Goal: Information Seeking & Learning: Learn about a topic

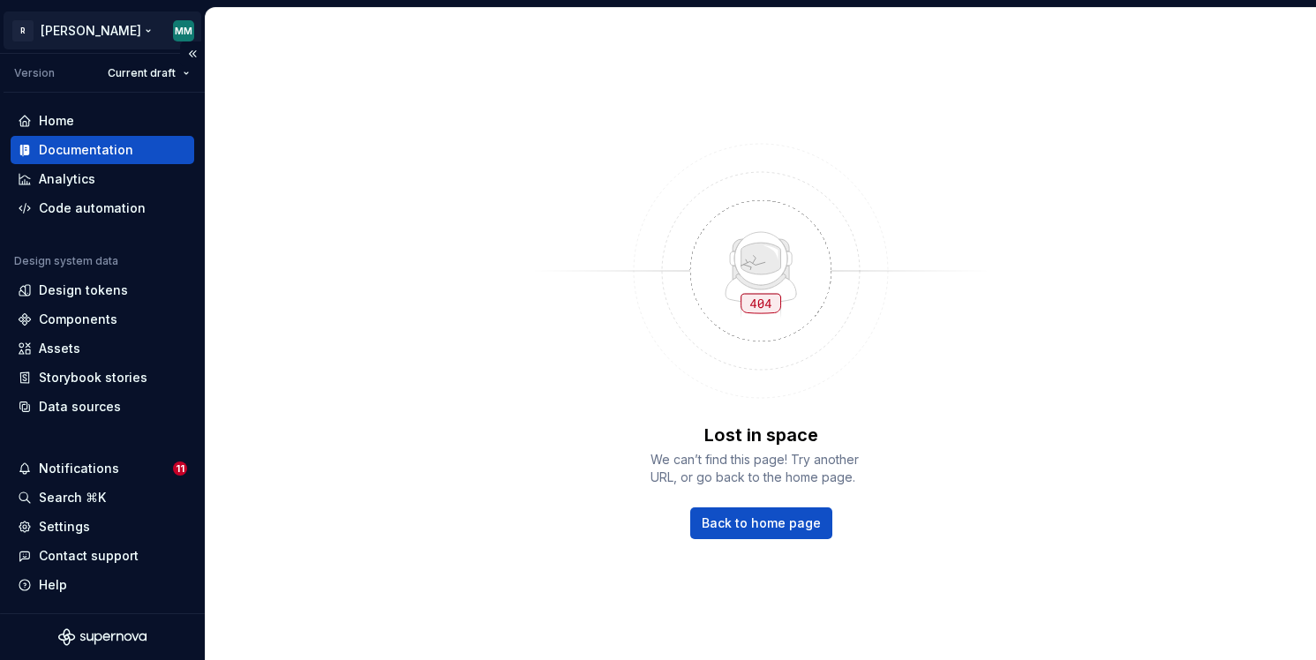
click at [75, 39] on html "R Norma MM Version Current draft Home Documentation Analytics Code automation D…" at bounding box center [658, 330] width 1316 height 660
click at [141, 26] on html "R Norma MM Version Current draft Home Documentation Analytics Code automation D…" at bounding box center [658, 330] width 1316 height 660
click at [784, 525] on span "Back to home page" at bounding box center [761, 524] width 119 height 18
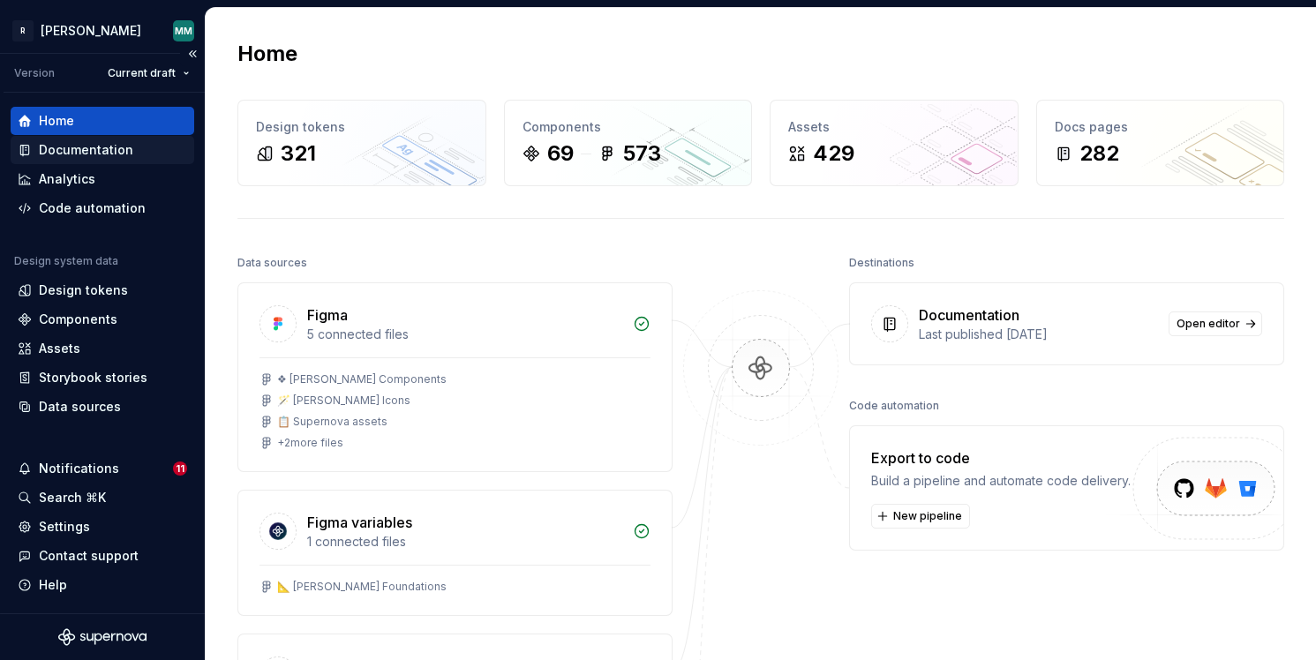
click at [137, 150] on div "Documentation" at bounding box center [103, 150] width 170 height 18
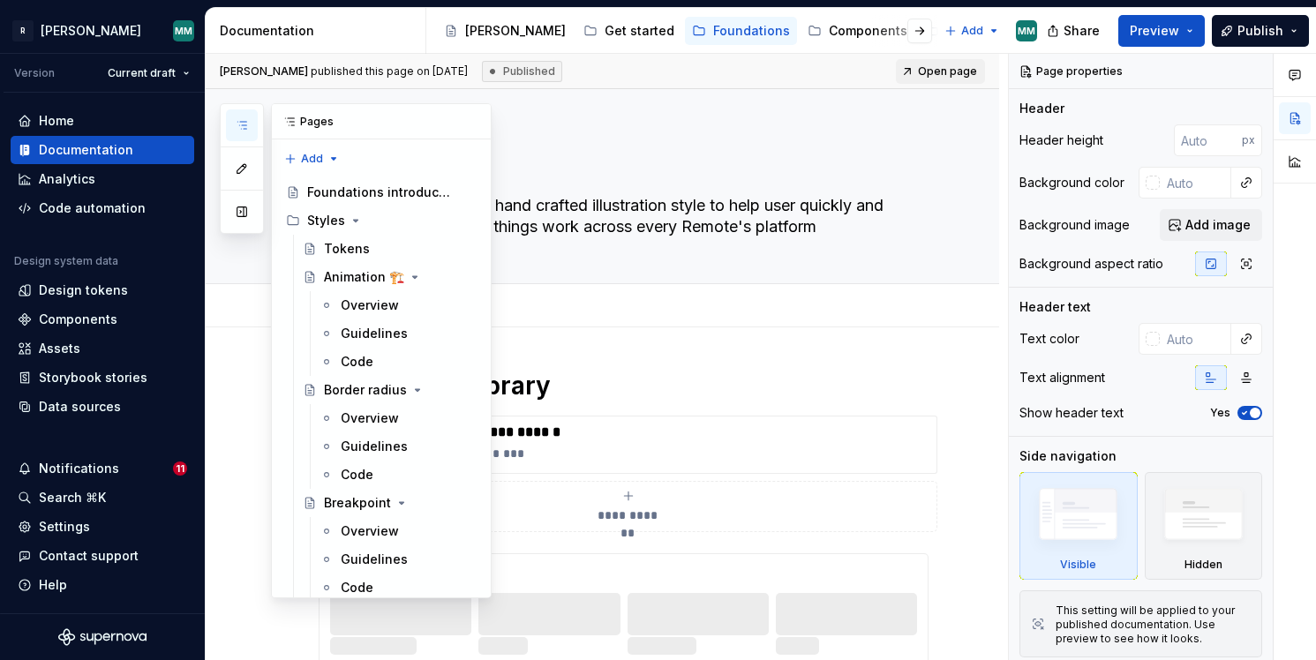
click at [252, 128] on button "button" at bounding box center [242, 125] width 32 height 32
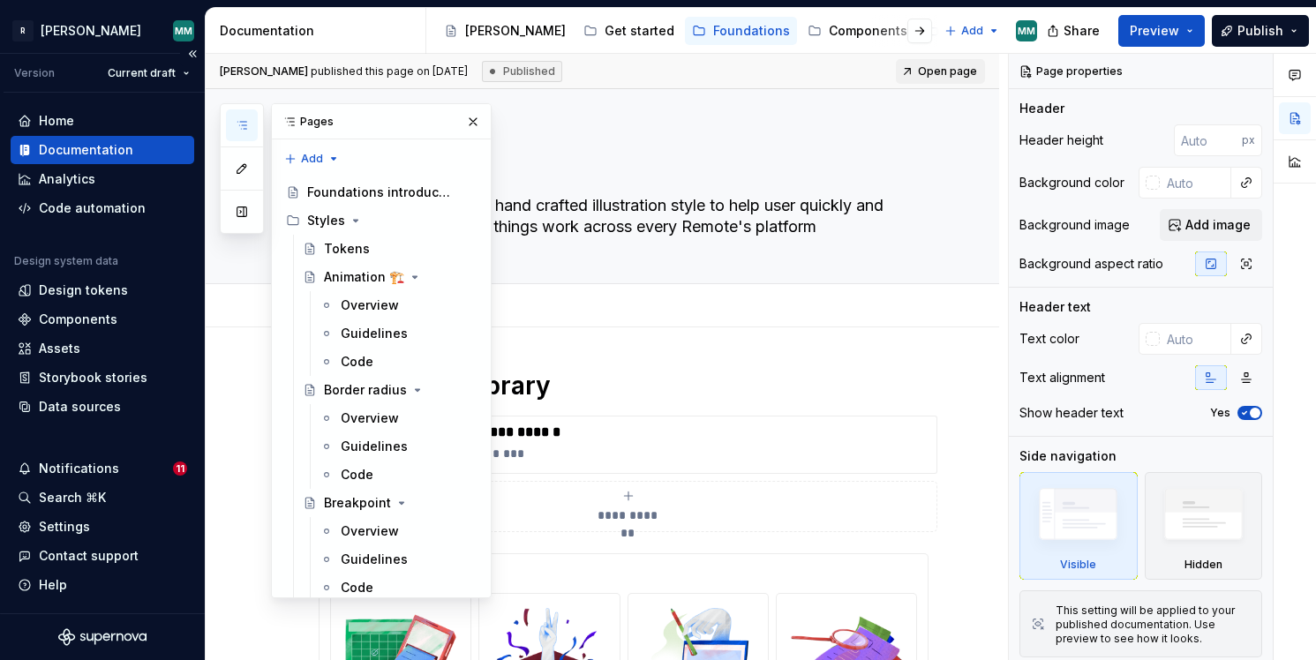
click at [117, 634] on icon "Supernova Logo" at bounding box center [102, 638] width 88 height 18
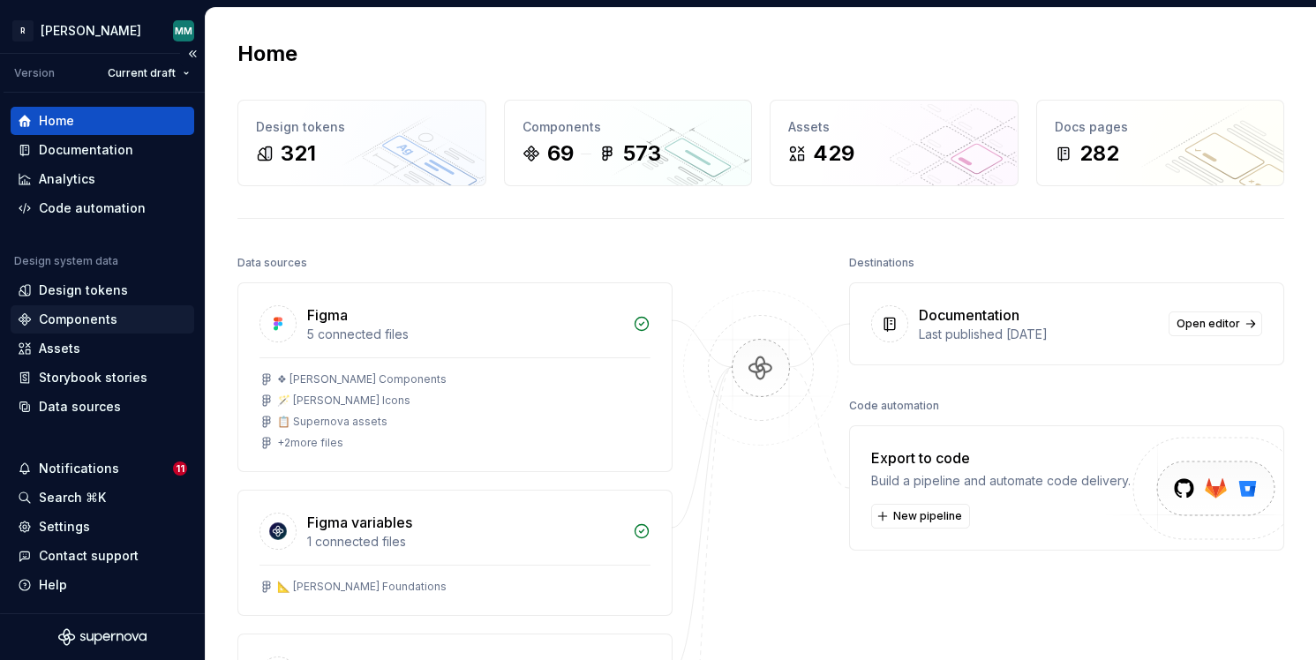
click at [109, 316] on div "Components" at bounding box center [78, 320] width 79 height 18
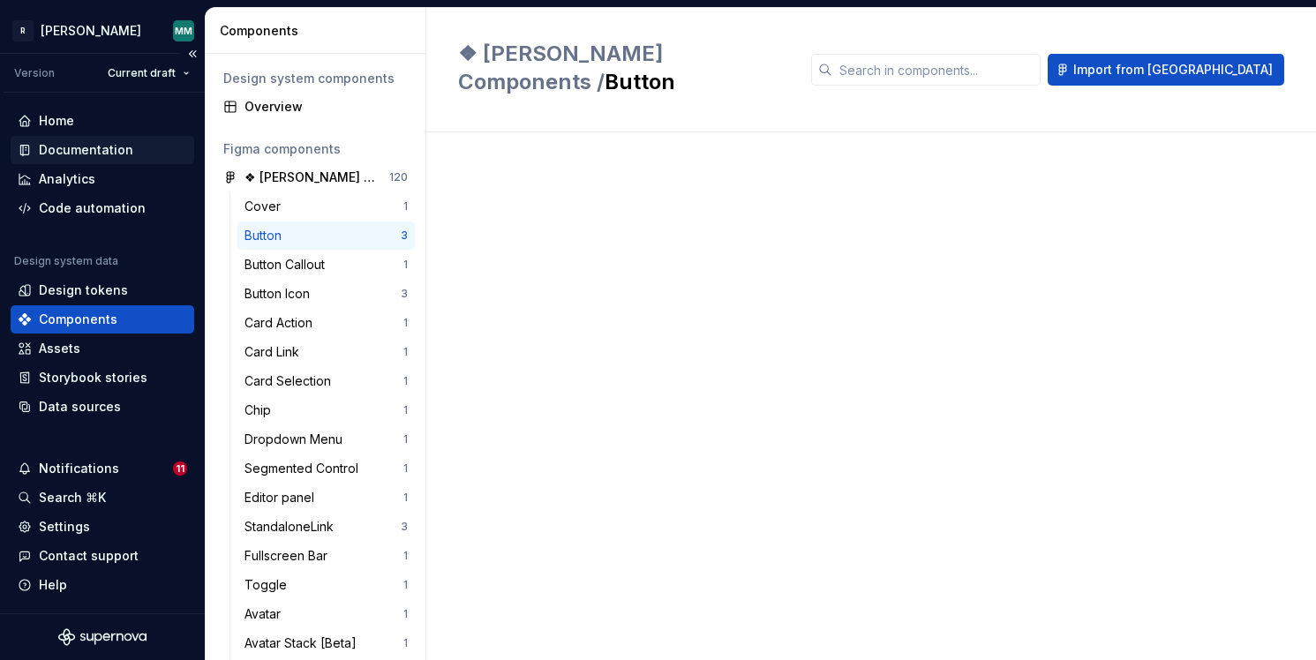
click at [132, 147] on div "Documentation" at bounding box center [103, 150] width 170 height 18
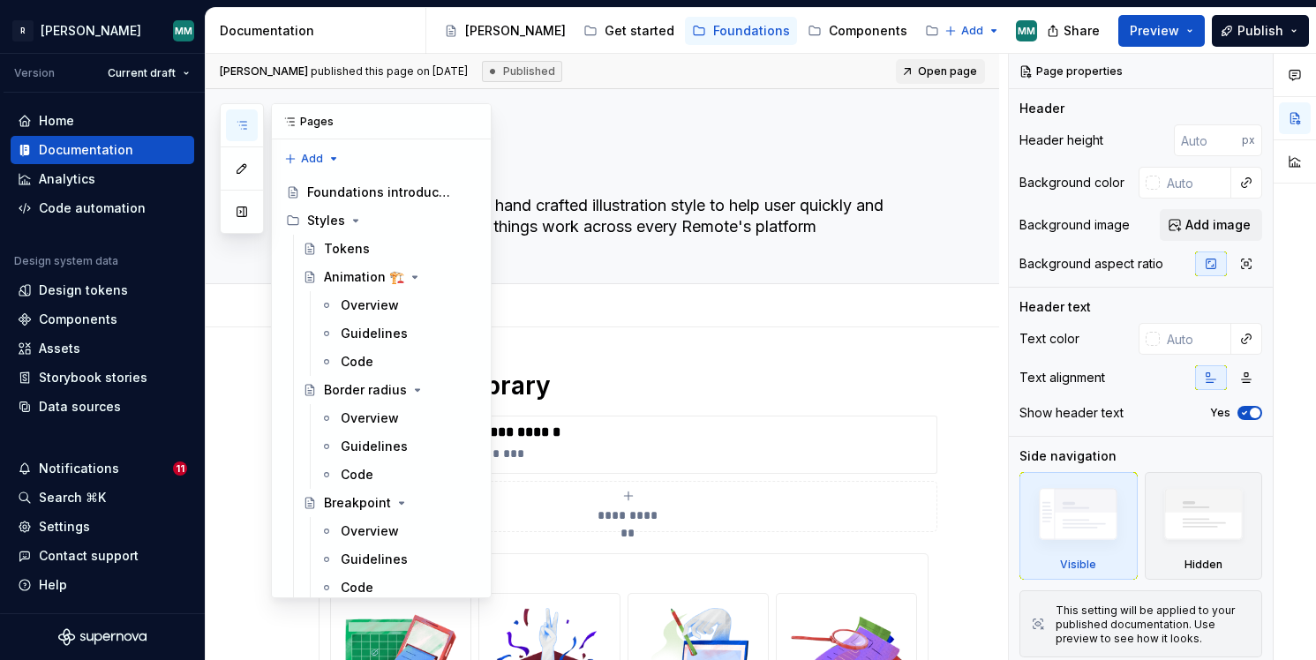
click at [232, 128] on button "button" at bounding box center [242, 125] width 32 height 32
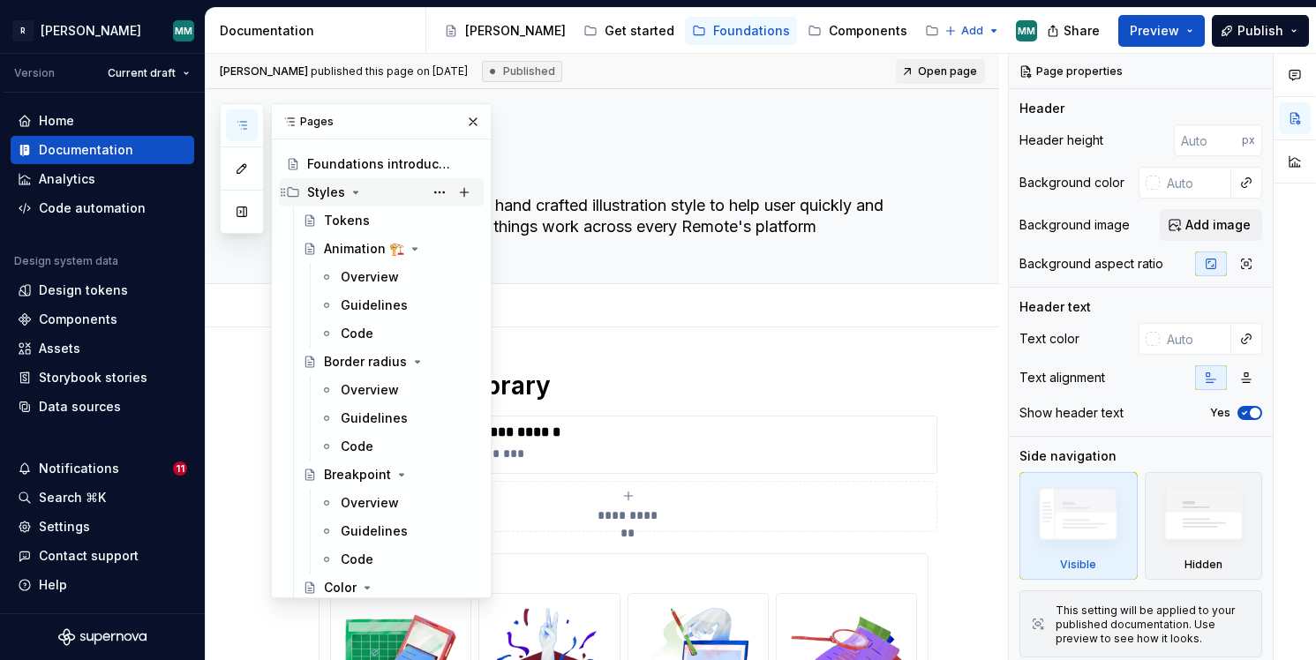
click at [353, 196] on icon "Page tree" at bounding box center [356, 192] width 14 height 14
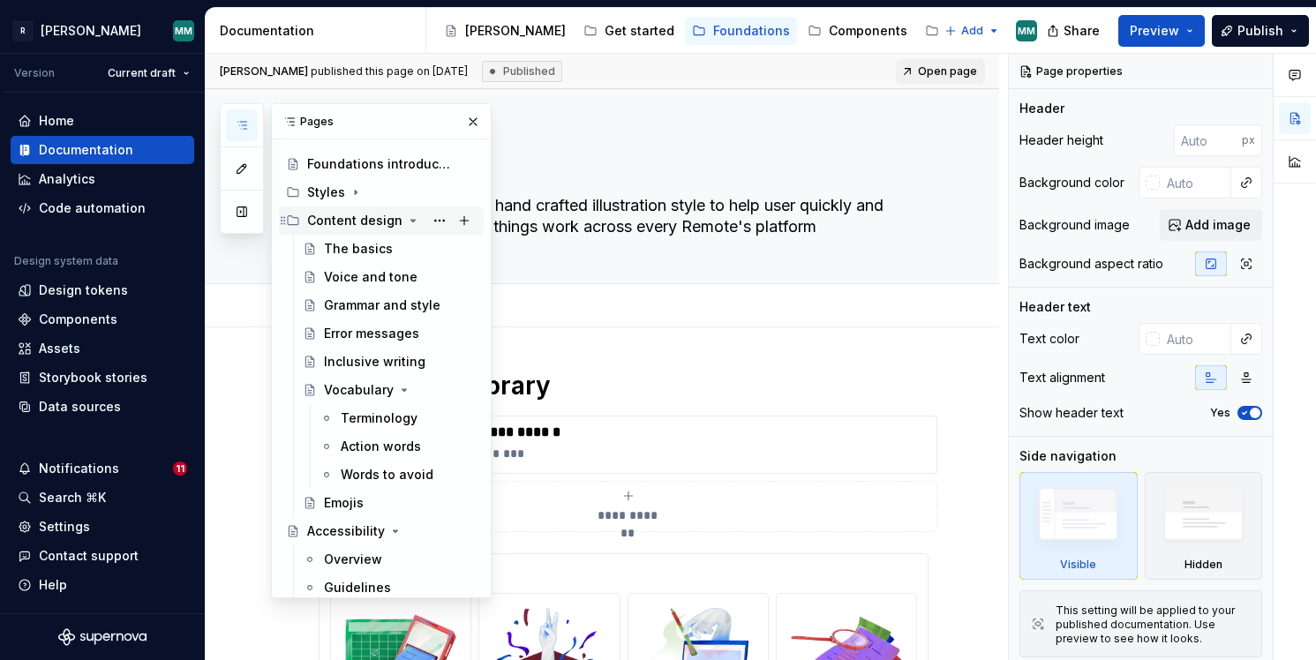
click at [408, 216] on icon "Page tree" at bounding box center [413, 221] width 14 height 14
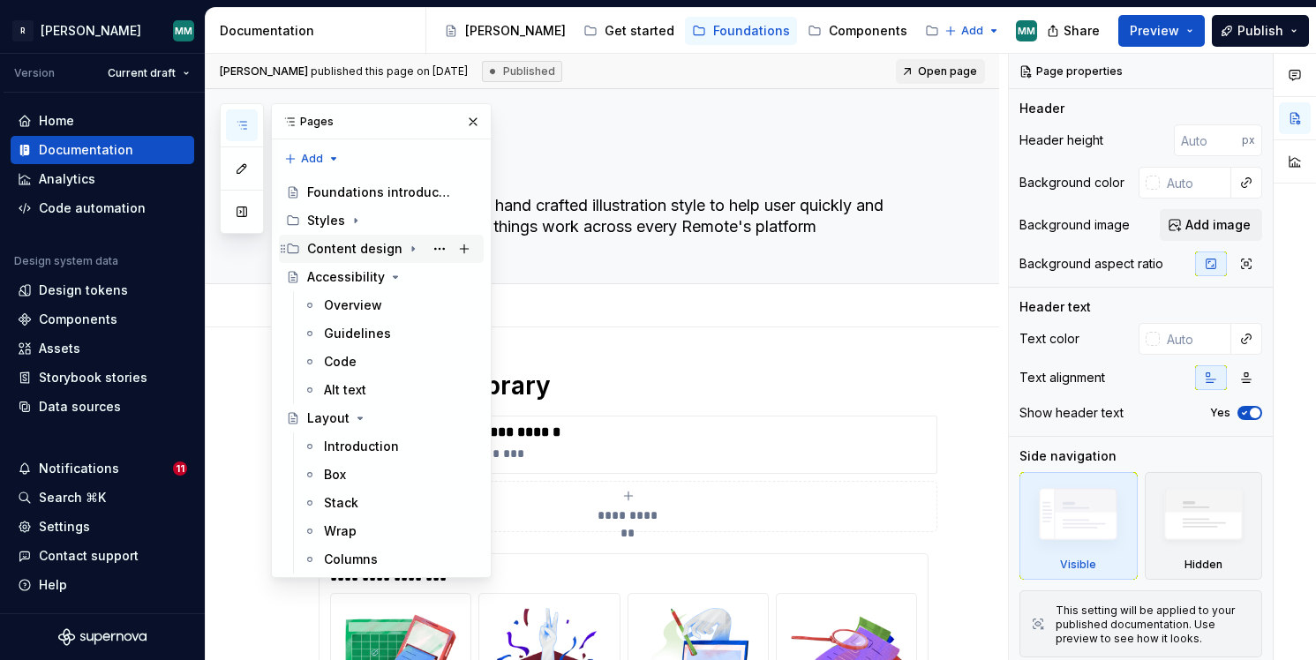
scroll to position [0, 0]
click at [362, 418] on icon "Page tree" at bounding box center [360, 418] width 14 height 14
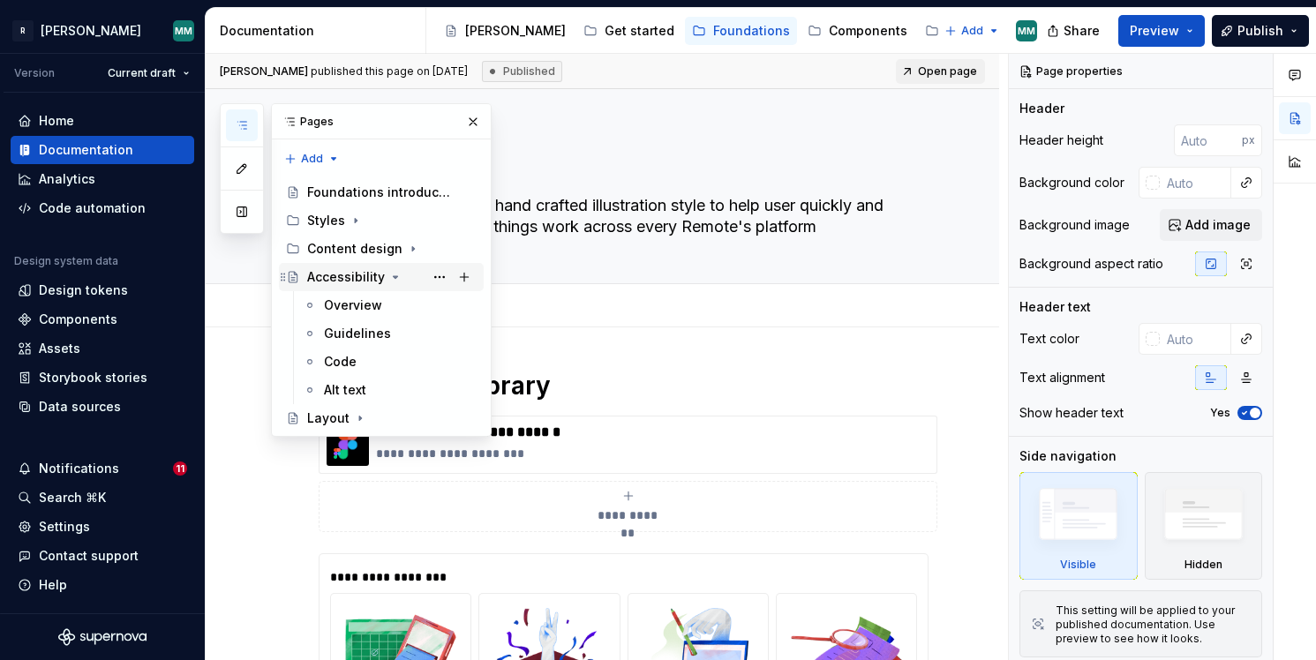
click at [395, 279] on icon "Page tree" at bounding box center [395, 277] width 14 height 14
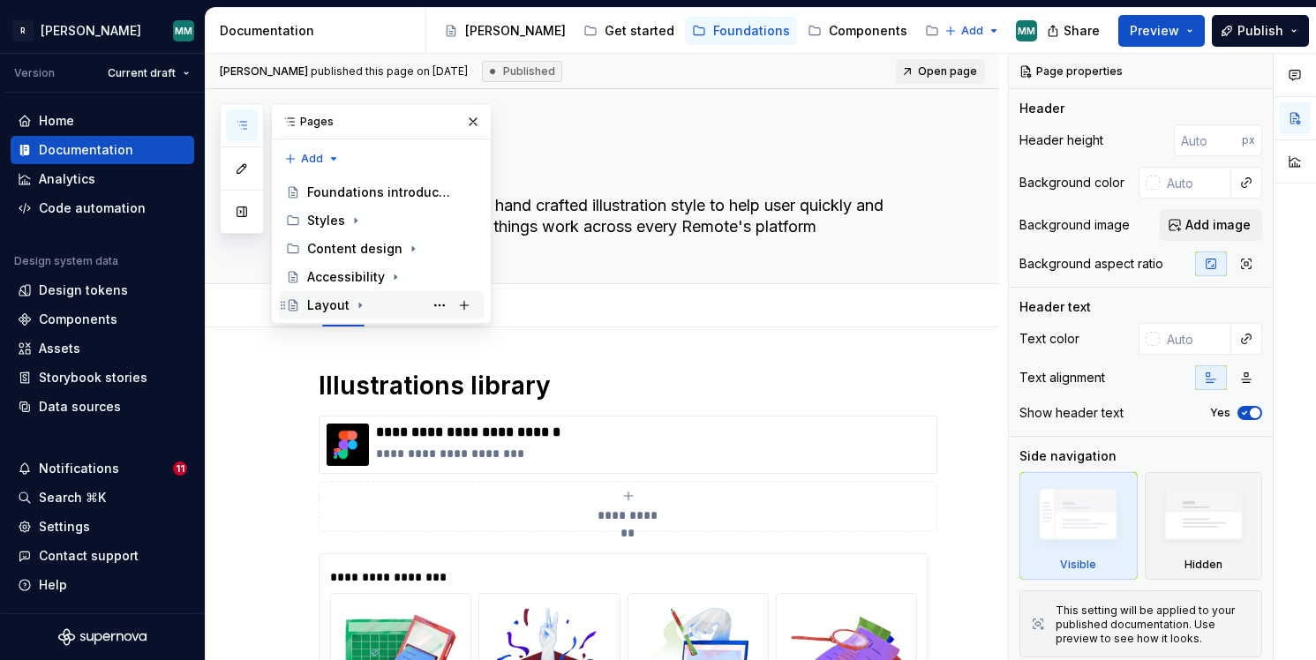
click at [363, 311] on icon "Page tree" at bounding box center [360, 305] width 14 height 14
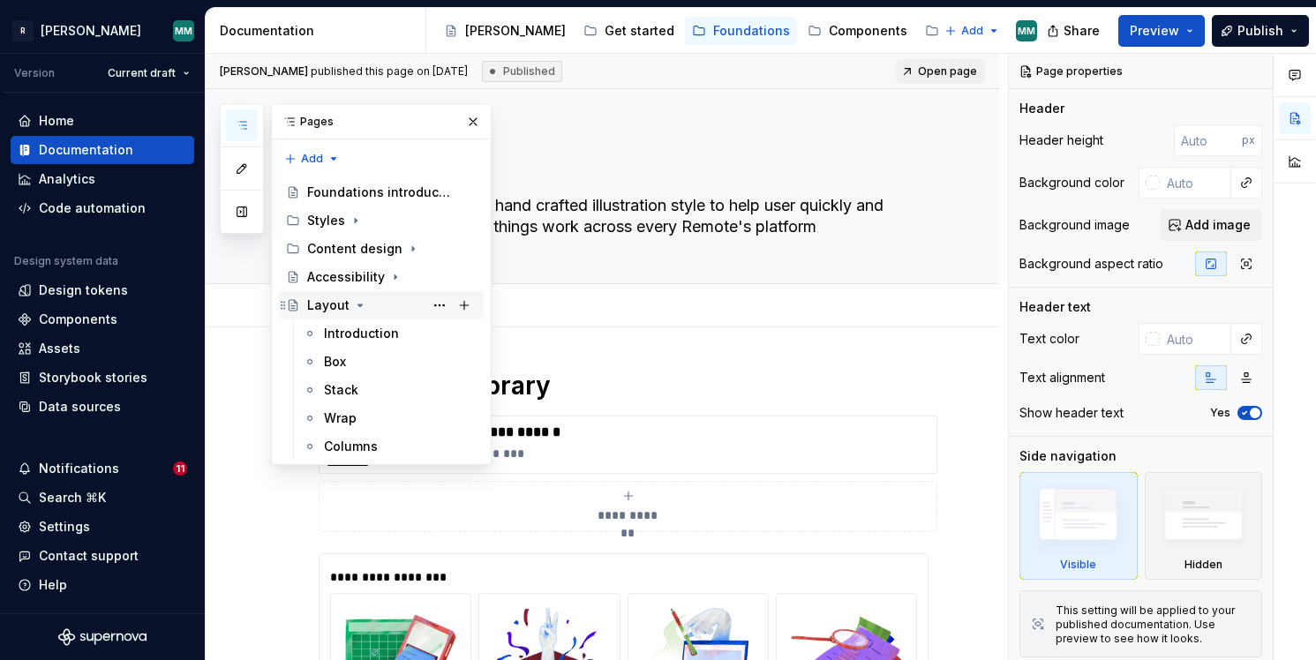
click at [369, 308] on div "Layout" at bounding box center [392, 305] width 170 height 25
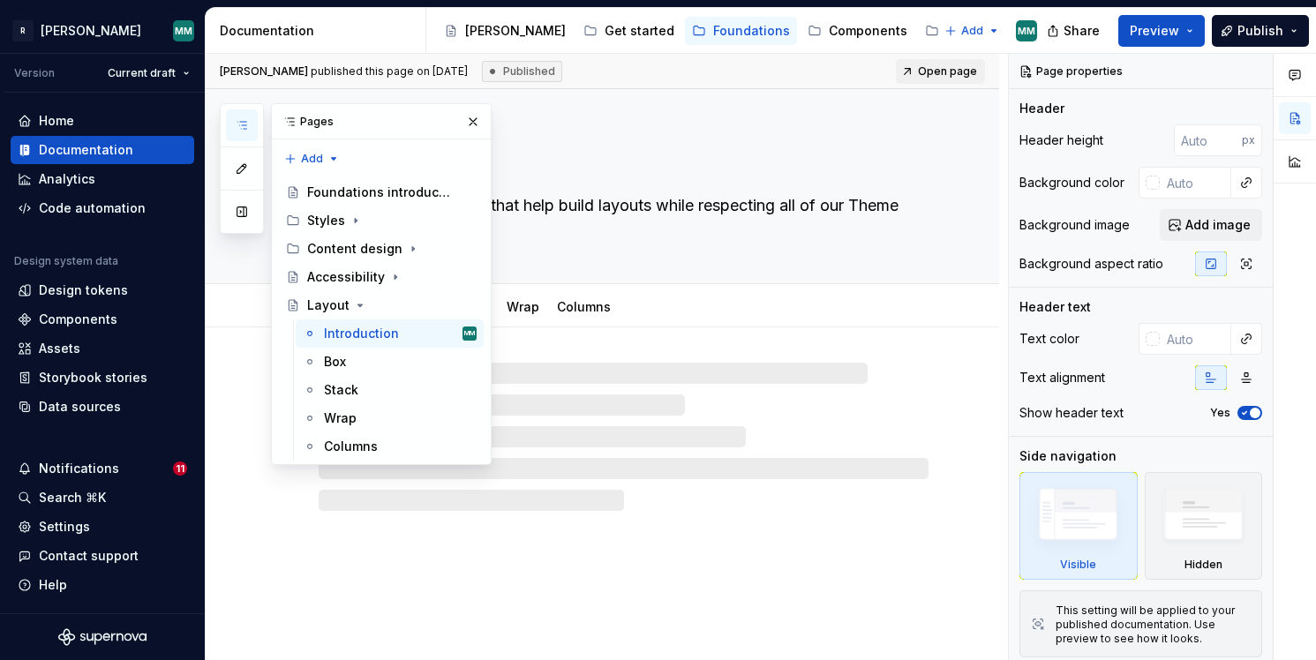
click at [795, 45] on div "[PERSON_NAME] Get started Foundations Components Patterns Contribute UX Research" at bounding box center [686, 30] width 499 height 35
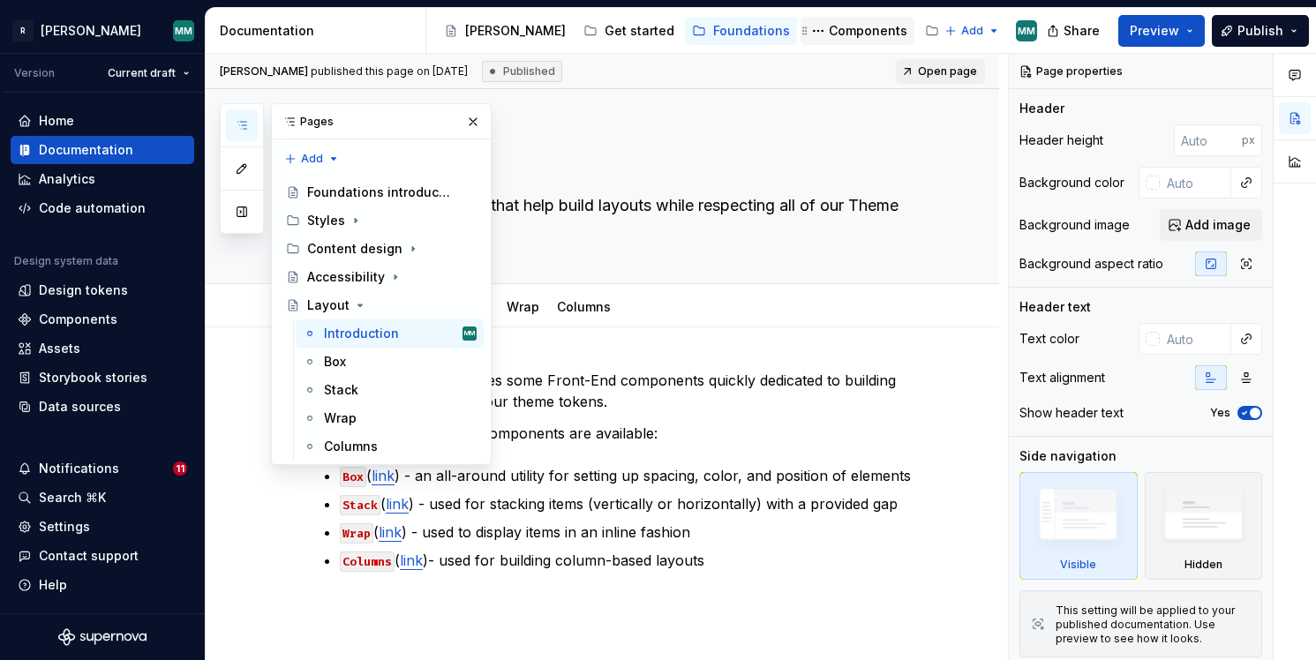
click at [829, 27] on div "Components" at bounding box center [868, 31] width 79 height 18
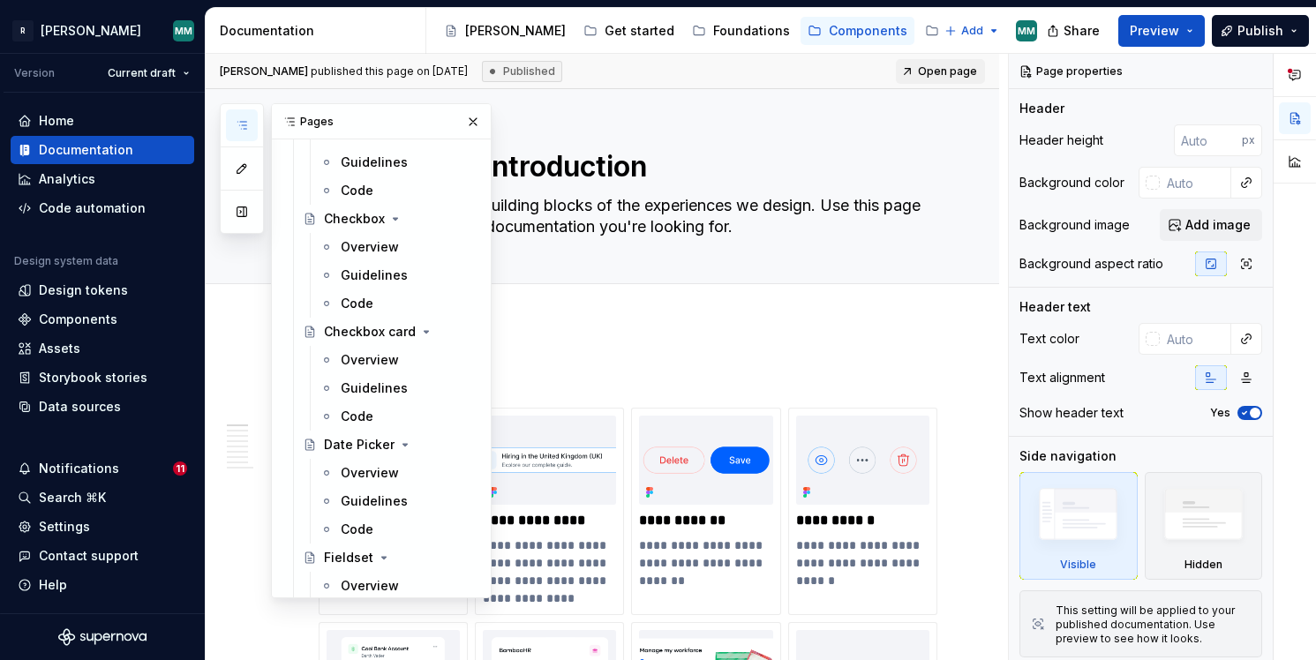
scroll to position [544, 0]
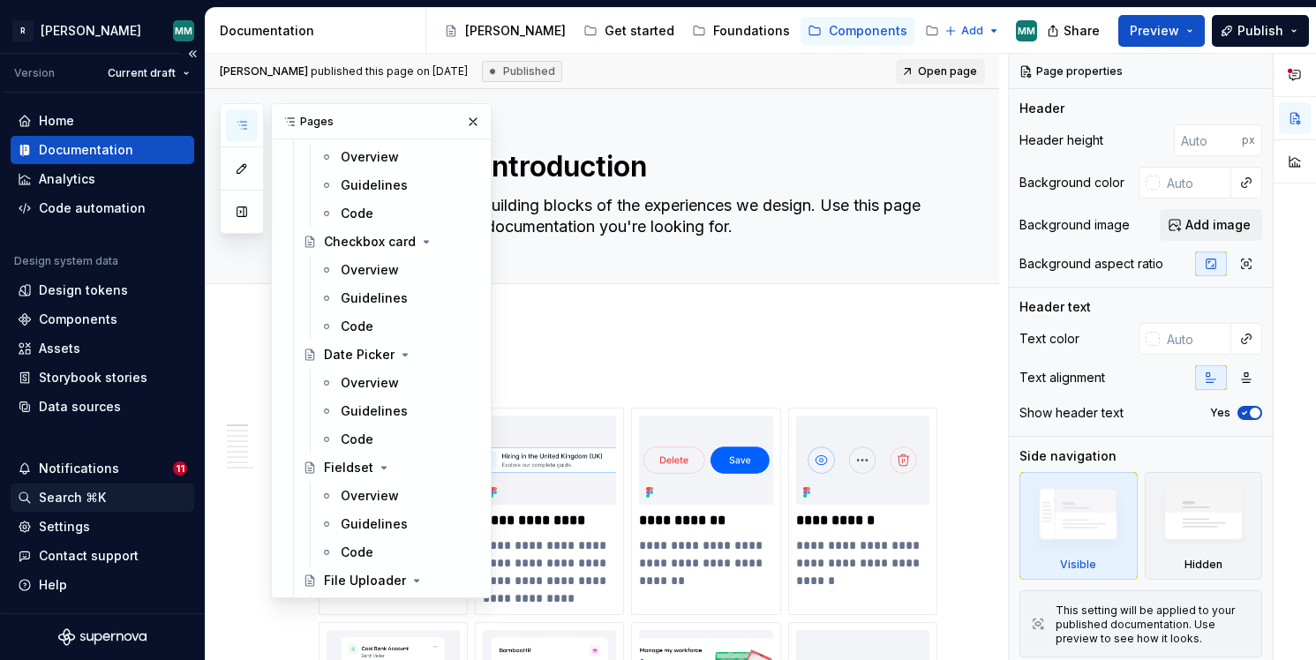
click at [94, 503] on div "Search ⌘K" at bounding box center [72, 498] width 67 height 18
type textarea "*"
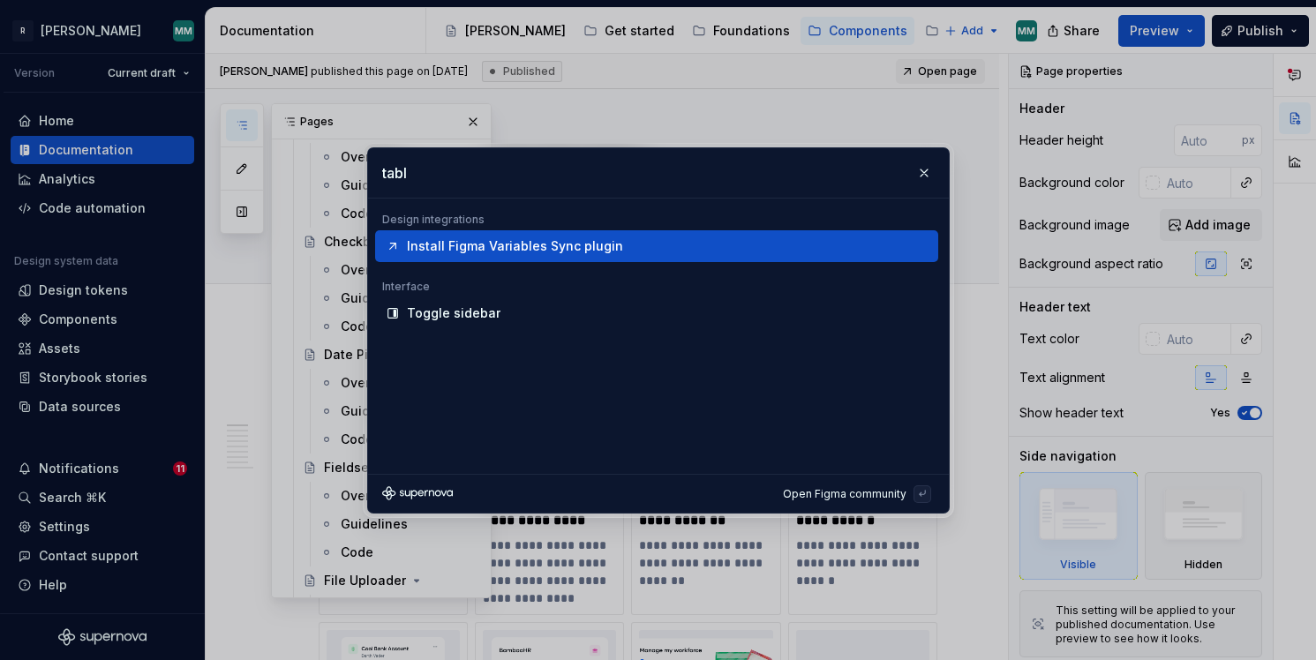
type input "table"
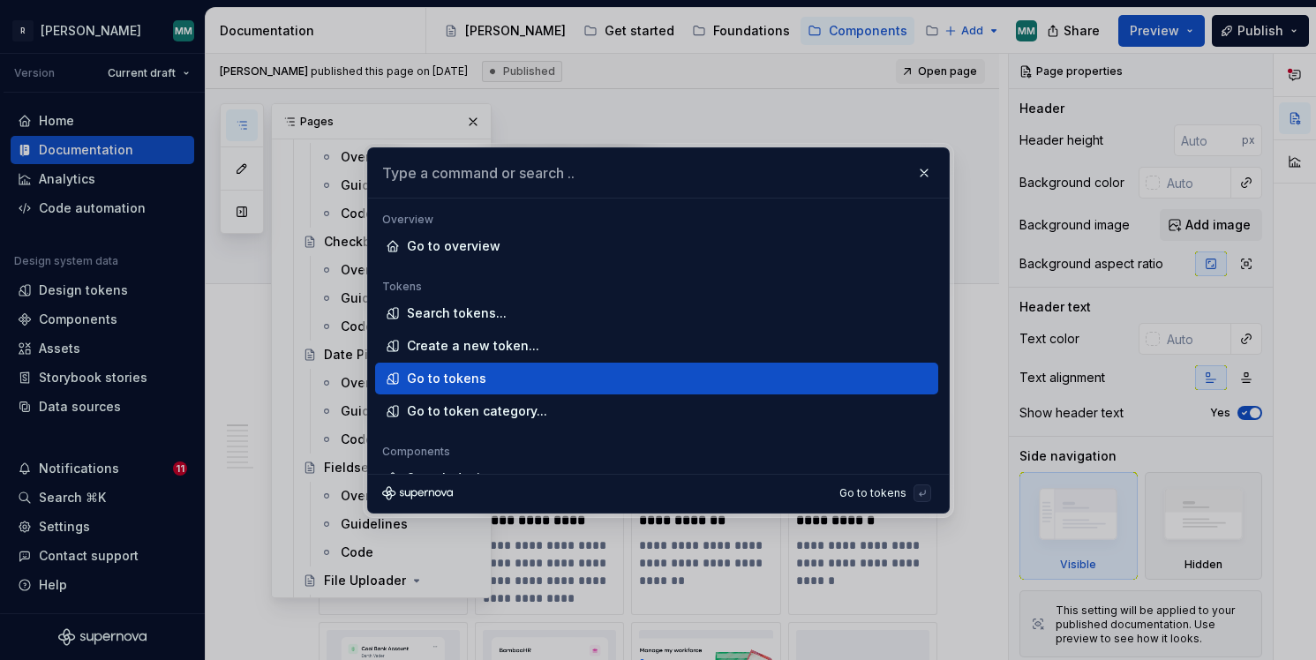
type textarea "*"
